Goal: Navigation & Orientation: Find specific page/section

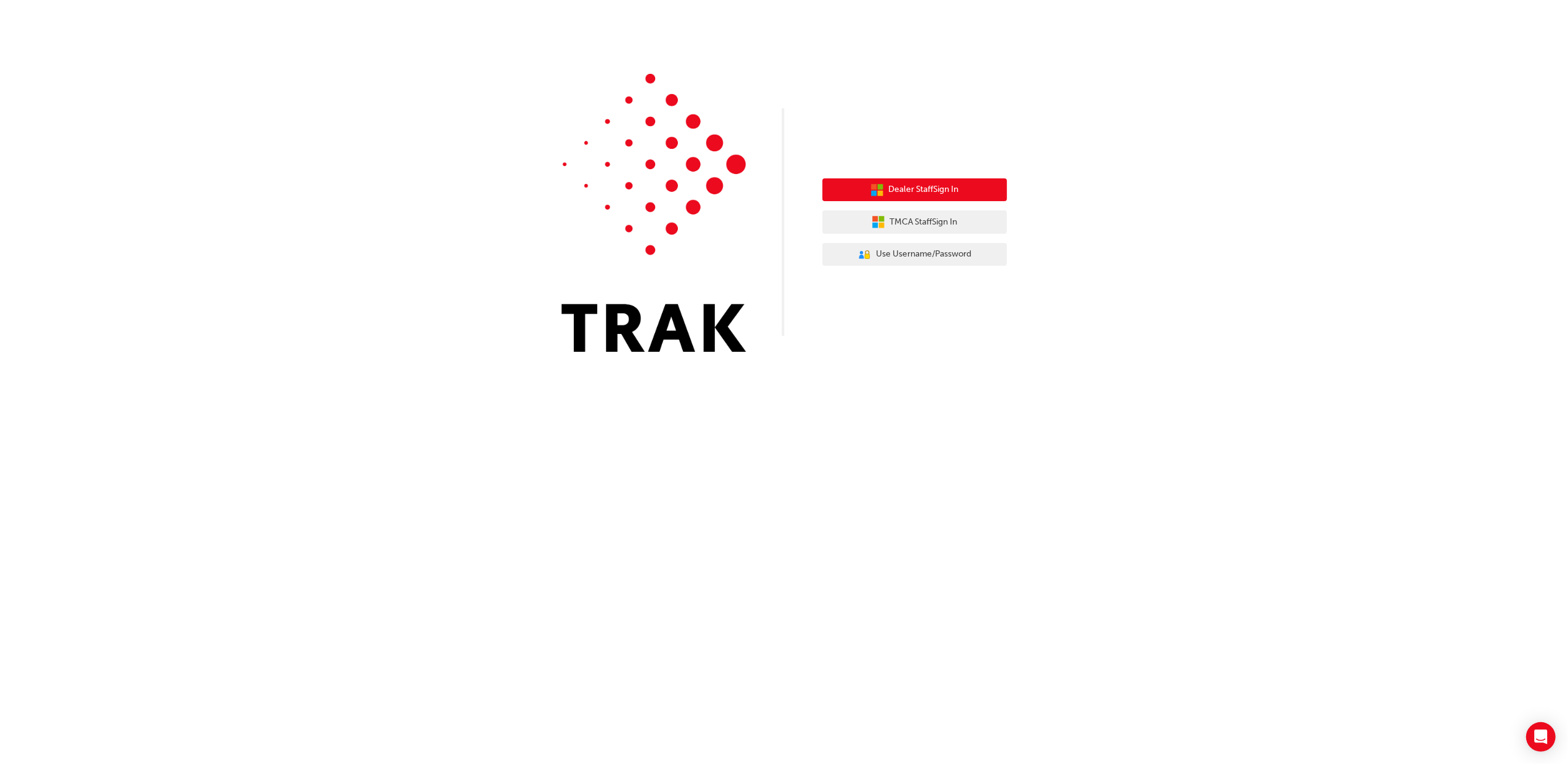
click at [936, 178] on button "Dealer Staff Sign In" at bounding box center [914, 190] width 185 height 23
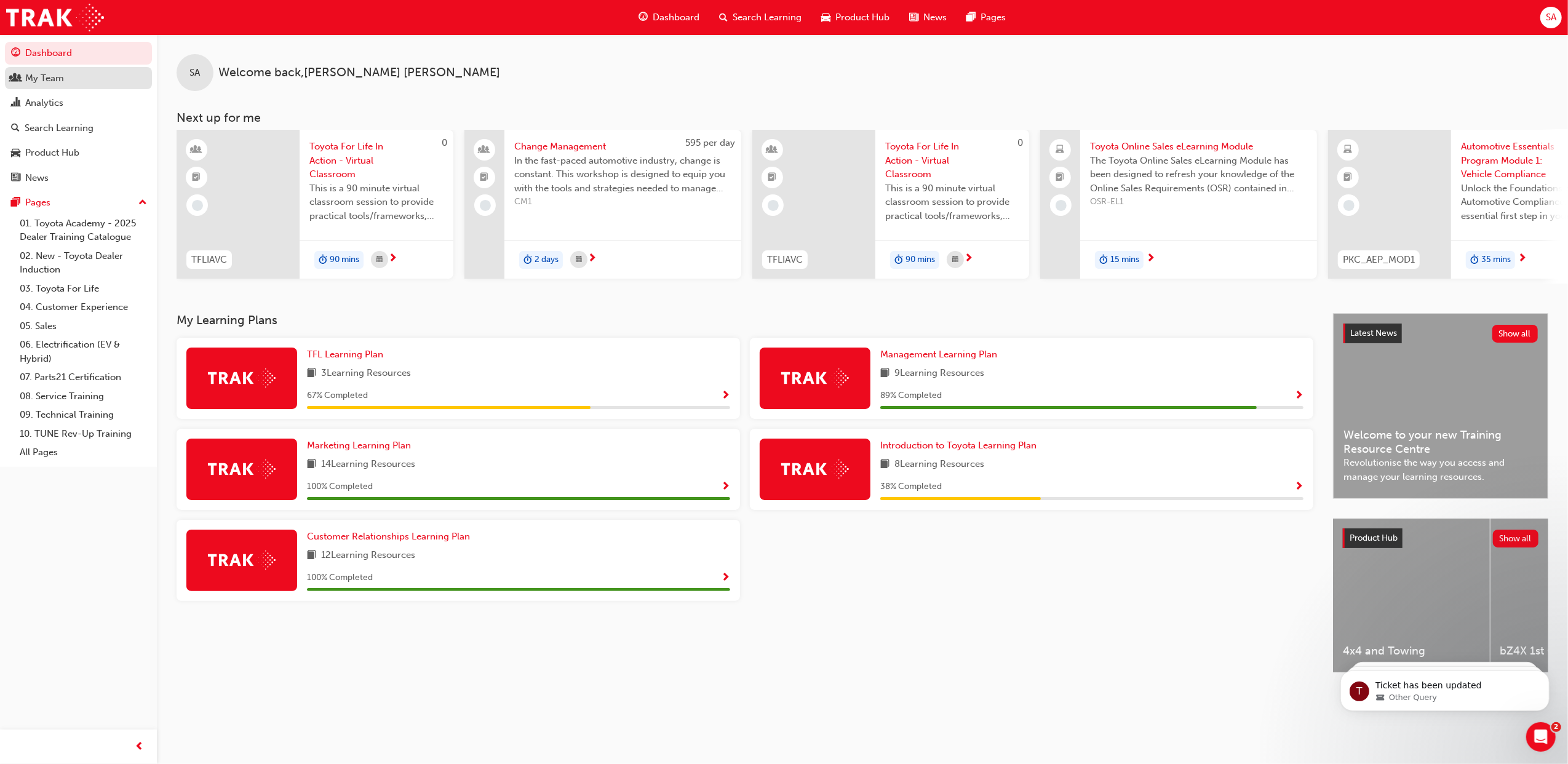
click at [49, 83] on div "My Team" at bounding box center [45, 78] width 39 height 15
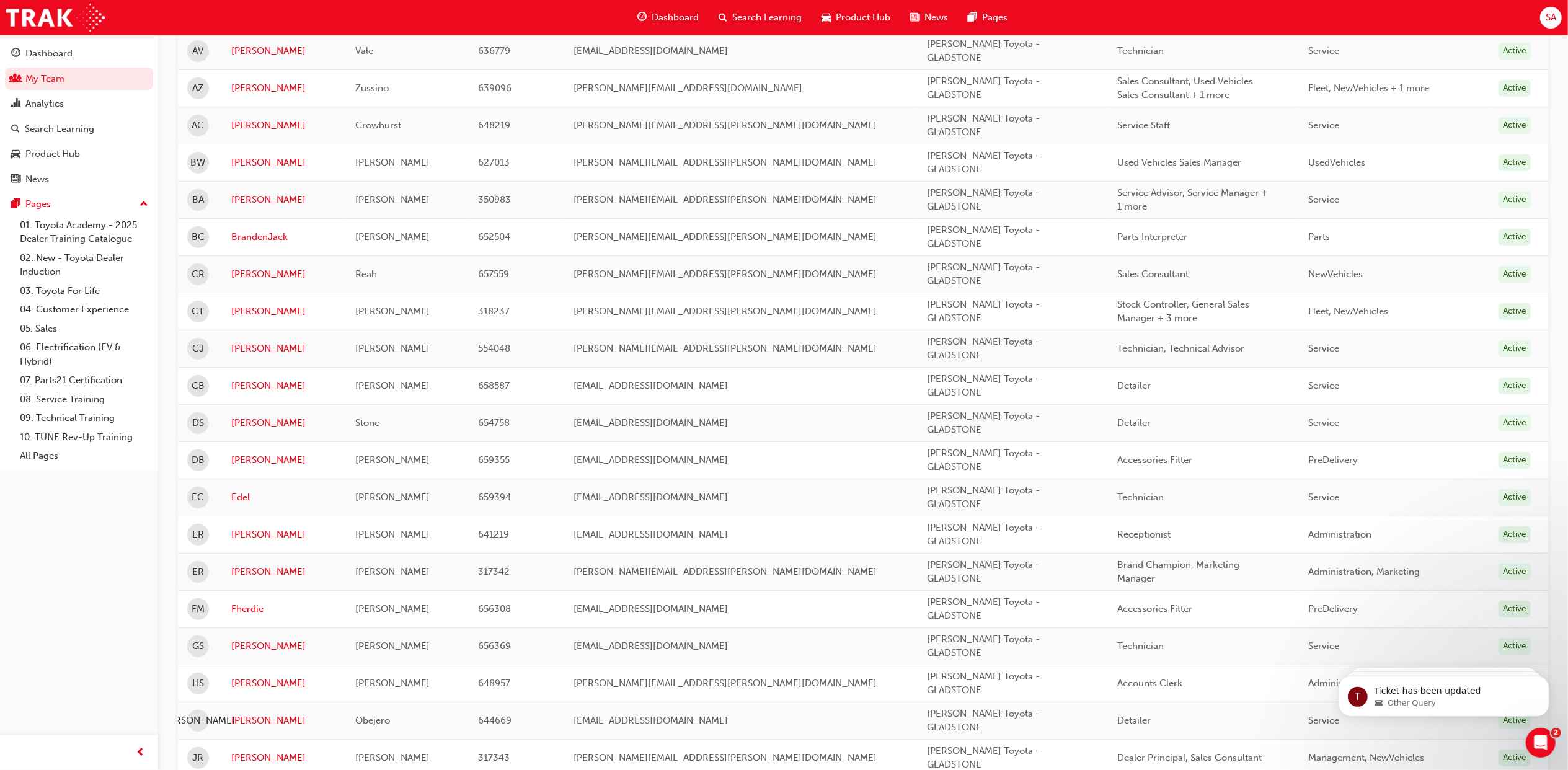
scroll to position [579, 0]
click at [239, 502] on link "Edel" at bounding box center [284, 497] width 105 height 15
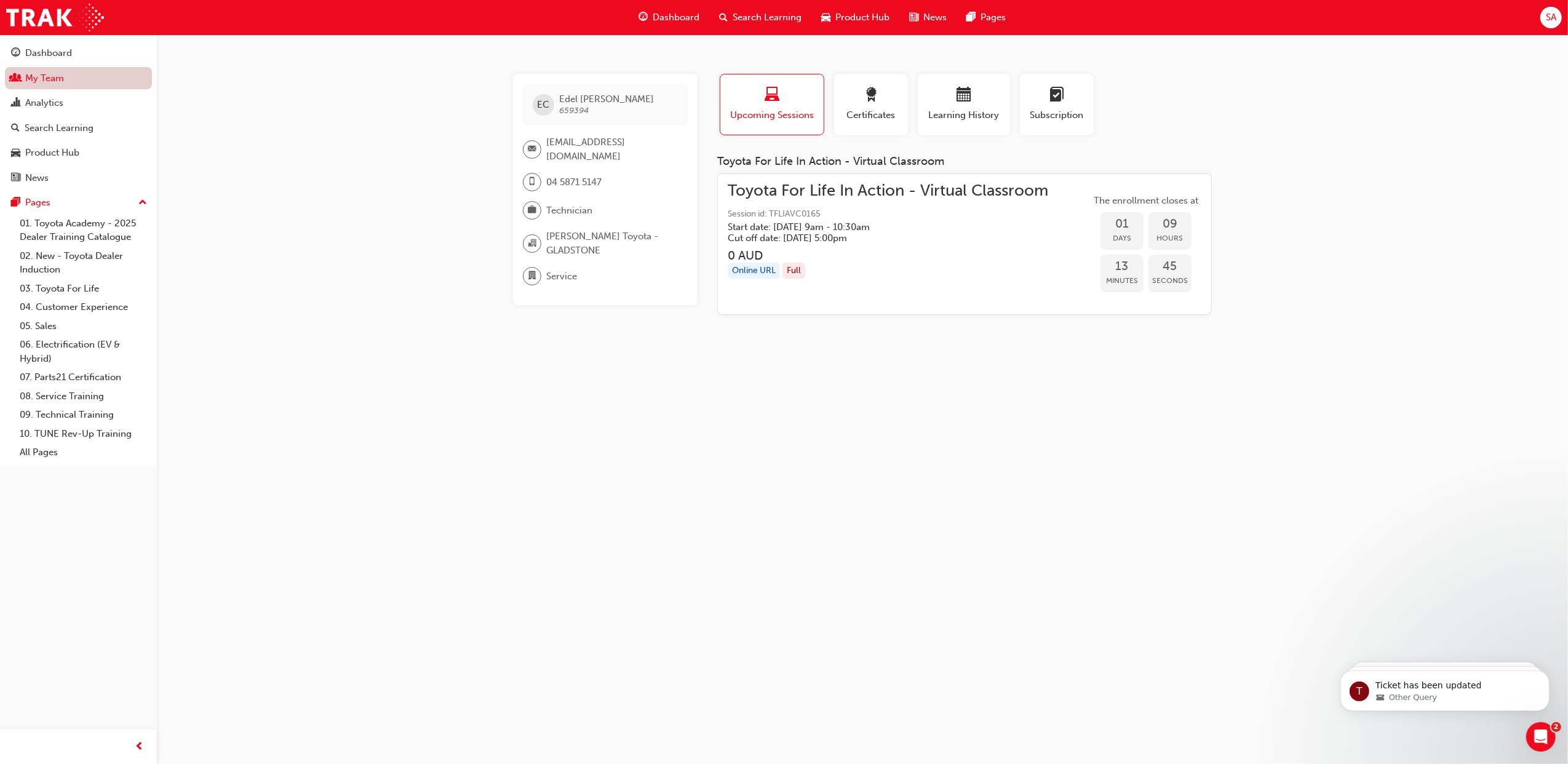
click at [67, 74] on link "My Team" at bounding box center [78, 77] width 147 height 22
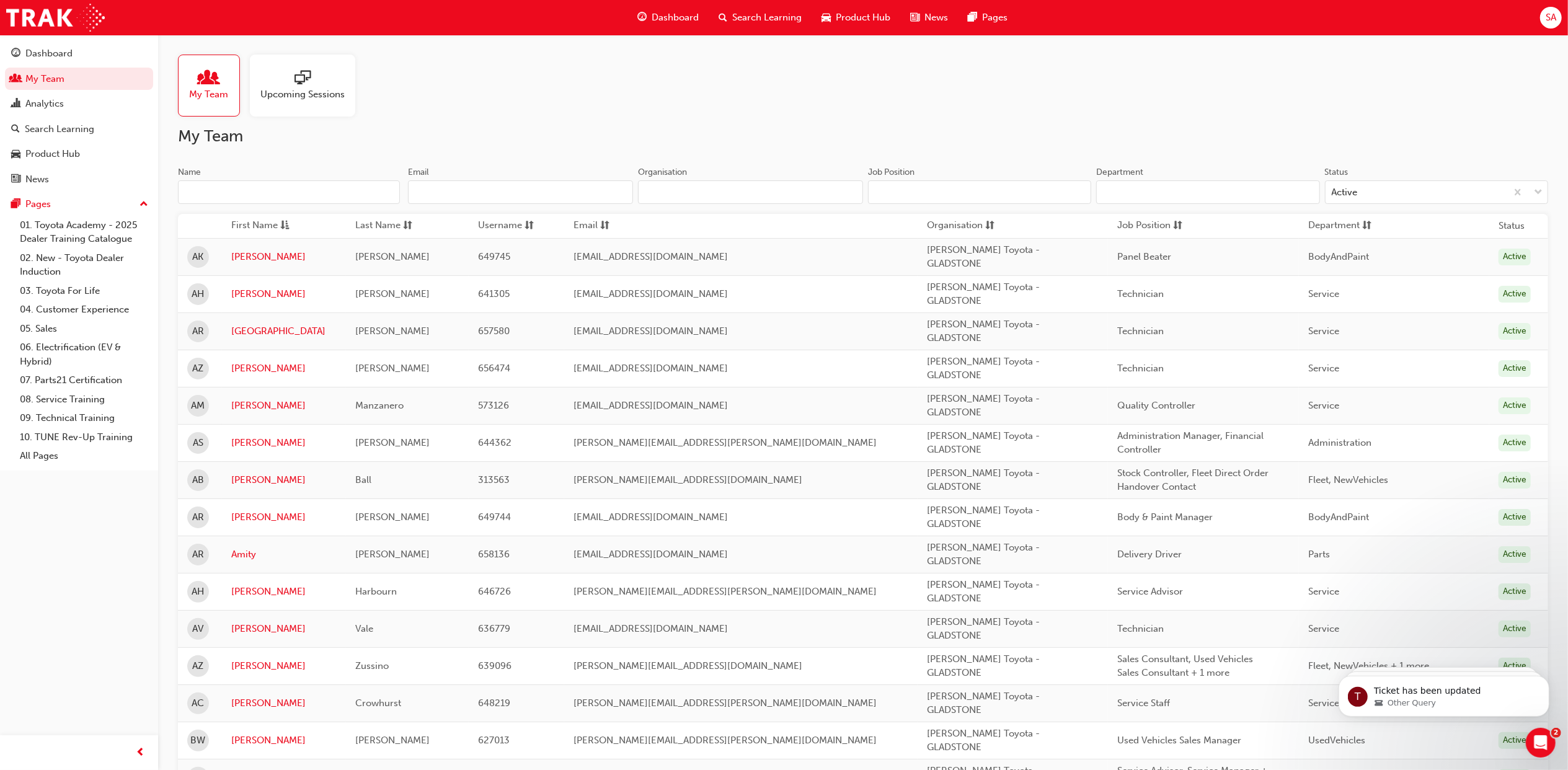
scroll to position [330, 0]
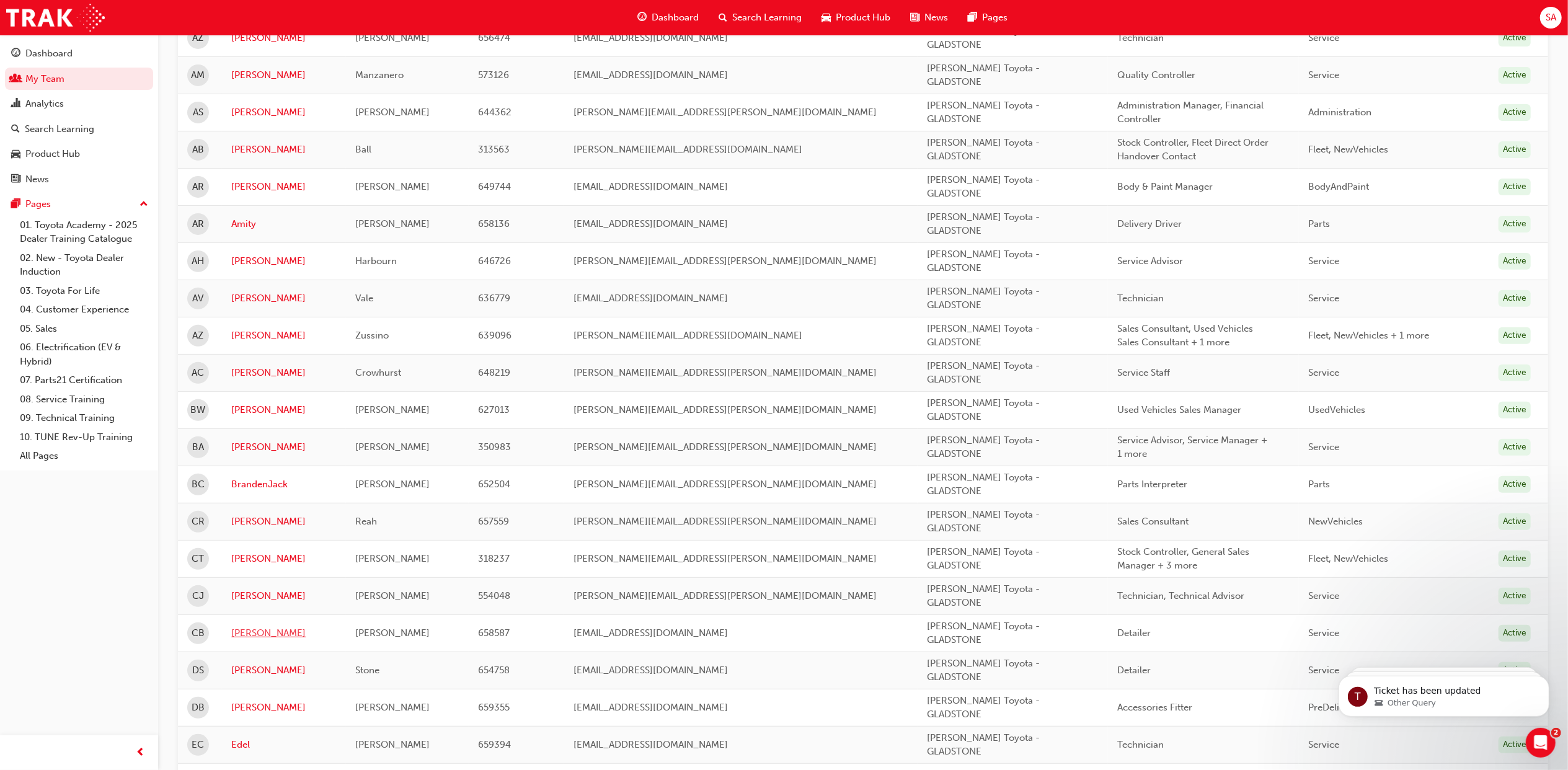
click at [245, 635] on link "Cooper" at bounding box center [284, 632] width 105 height 15
